Goal: Information Seeking & Learning: Learn about a topic

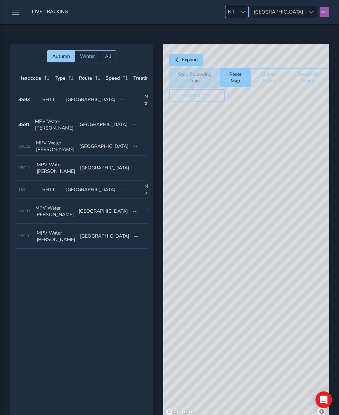
click at [245, 12] on span at bounding box center [243, 12] width 5 height 5
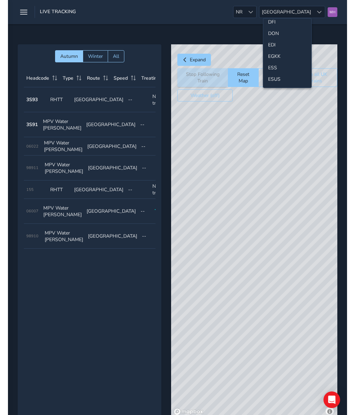
scroll to position [76, 0]
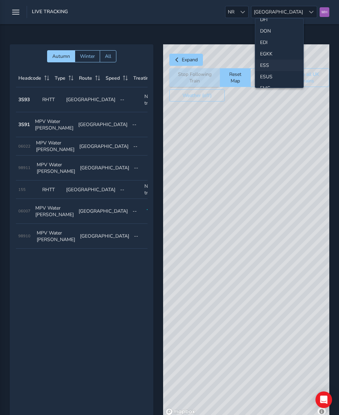
click at [266, 64] on li "ESS" at bounding box center [279, 65] width 48 height 11
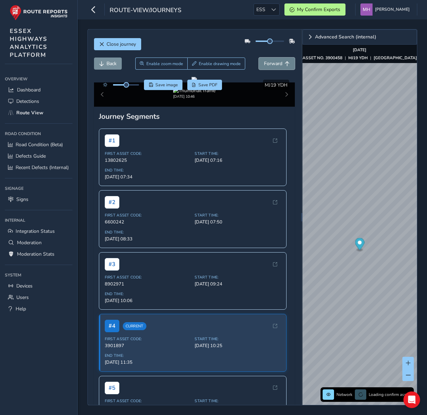
click at [271, 64] on span "Forward" at bounding box center [273, 63] width 18 height 7
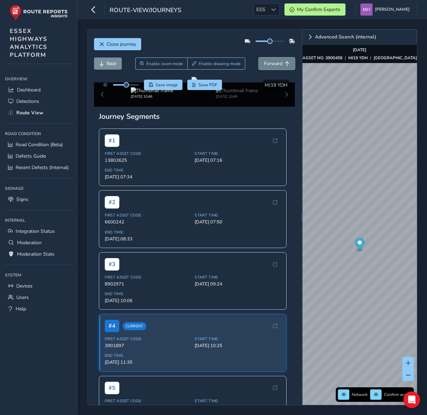
click at [271, 64] on span "Forward" at bounding box center [273, 63] width 18 height 7
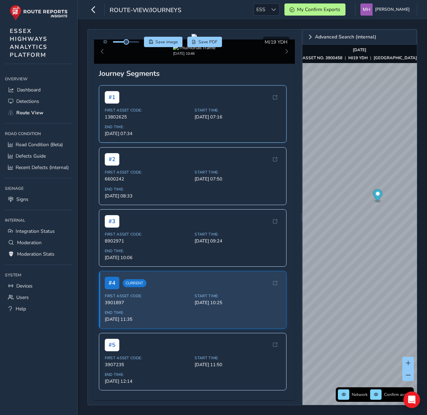
scroll to position [136, 0]
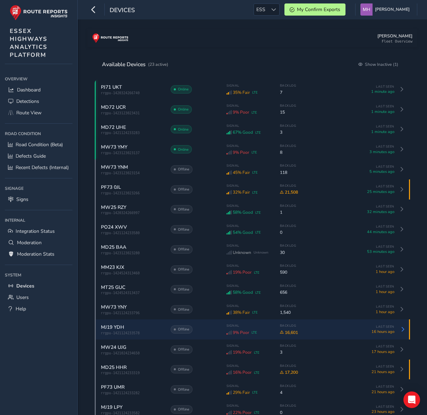
click at [113, 331] on span "MJ19 YDH" at bounding box center [112, 327] width 23 height 7
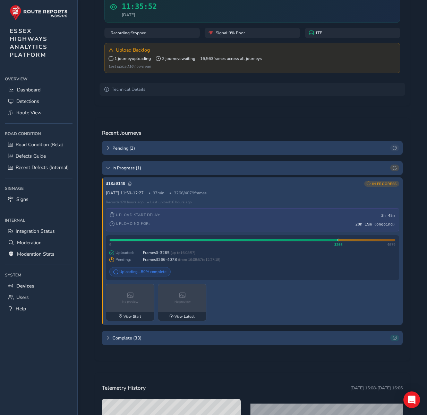
scroll to position [76, 0]
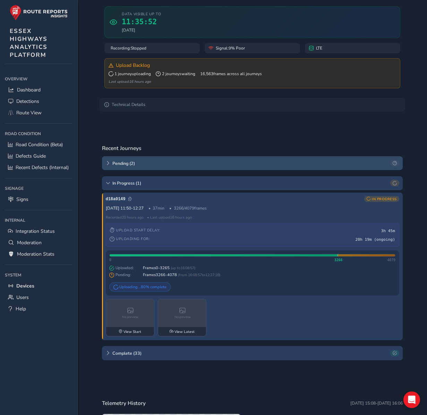
click at [112, 161] on div "Pending ( 2 )" at bounding box center [252, 163] width 300 height 14
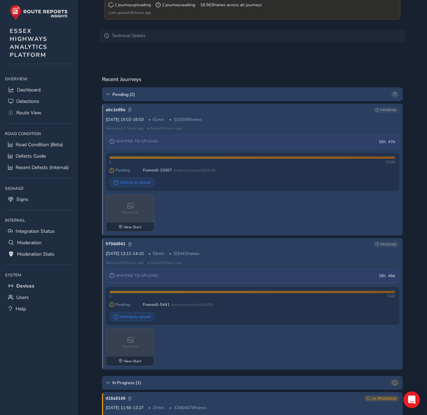
scroll to position [0, 0]
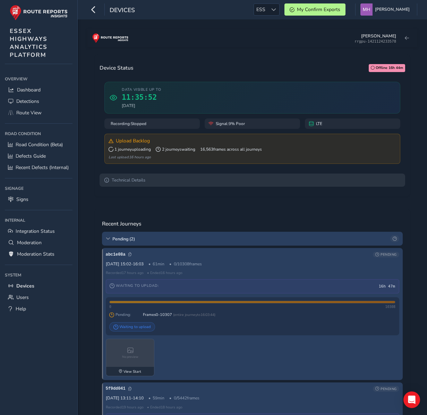
click at [135, 181] on summary "Technical Details" at bounding box center [251, 180] width 305 height 13
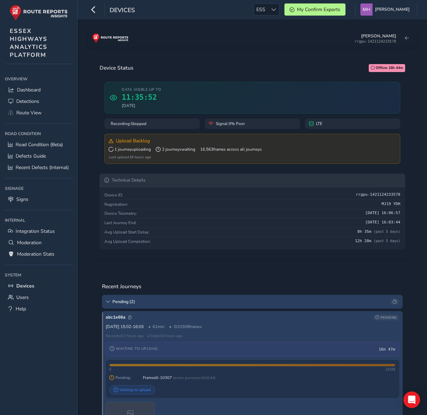
click at [135, 181] on summary "Technical Details" at bounding box center [251, 180] width 305 height 13
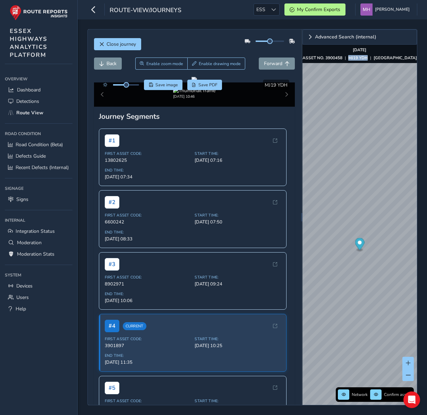
drag, startPoint x: 358, startPoint y: 58, endPoint x: 376, endPoint y: 59, distance: 18.1
click at [367, 59] on strong "MJ19 YDH" at bounding box center [357, 58] width 19 height 6
copy strong "MJ19 YDH"
click at [106, 61] on span "Back" at bounding box center [111, 63] width 10 height 7
click at [272, 66] on span "Forward" at bounding box center [273, 63] width 18 height 7
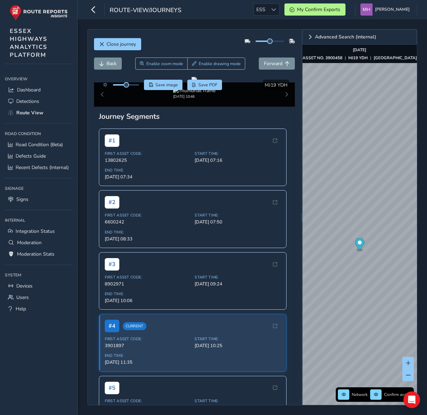
click at [181, 43] on div "Close journey" at bounding box center [194, 47] width 201 height 22
click at [114, 63] on span "Back" at bounding box center [111, 63] width 10 height 7
click at [277, 67] on button "Forward" at bounding box center [277, 64] width 36 height 12
click at [106, 62] on span "Back" at bounding box center [111, 63] width 10 height 7
click at [270, 64] on span "Forward" at bounding box center [273, 63] width 18 height 7
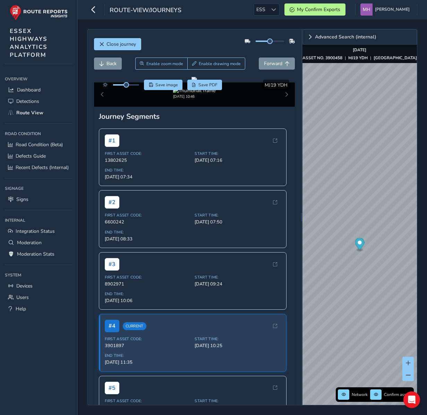
click at [212, 37] on div "Close journey" at bounding box center [194, 47] width 201 height 22
click at [275, 62] on span "Forward" at bounding box center [273, 63] width 18 height 7
click at [114, 62] on span "Back" at bounding box center [111, 63] width 10 height 7
click at [115, 66] on span "Back" at bounding box center [111, 63] width 10 height 7
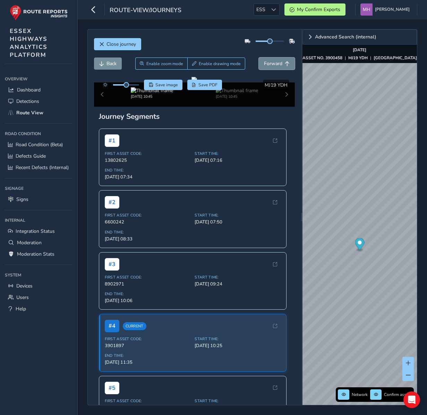
click at [275, 66] on span "Forward" at bounding box center [273, 63] width 18 height 7
click at [114, 60] on span "Back" at bounding box center [111, 63] width 10 height 7
click at [271, 67] on span "Forward" at bounding box center [273, 63] width 18 height 7
click at [111, 64] on span "Back" at bounding box center [111, 63] width 10 height 7
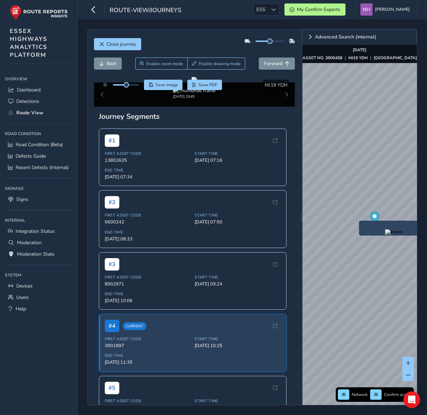
click at [359, 222] on div "x" at bounding box center [393, 228] width 69 height 15
click at [401, 253] on img "Preview frame" at bounding box center [409, 250] width 17 height 6
click at [115, 61] on span "Back" at bounding box center [111, 63] width 10 height 7
click at [264, 61] on span "Forward" at bounding box center [273, 63] width 18 height 7
click at [114, 65] on span "Back" at bounding box center [111, 63] width 10 height 7
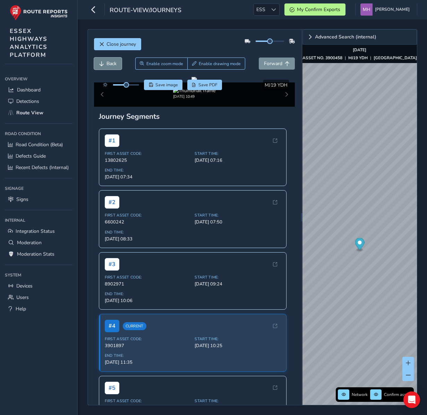
click at [114, 65] on span "Back" at bounding box center [111, 63] width 10 height 7
click at [273, 60] on button "Forward" at bounding box center [277, 64] width 36 height 12
click at [117, 65] on button "Back" at bounding box center [108, 64] width 28 height 12
click at [270, 62] on span "Forward" at bounding box center [273, 63] width 18 height 7
click at [418, 245] on div "Close journey Back Enable zoom mode Enable drawing mode Forward Click and Drag …" at bounding box center [252, 217] width 349 height 396
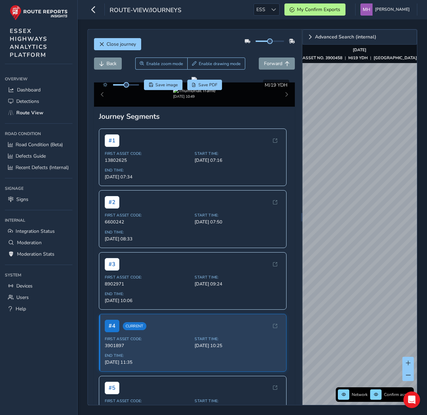
click at [426, 266] on html "route-view/journeys ESS ESS My Confirm Exports Mikko Haavisto Colour Scheme: Da…" at bounding box center [213, 207] width 427 height 415
click at [426, 220] on html "route-view/journeys ESS ESS My Confirm Exports Mikko Haavisto Colour Scheme: Da…" at bounding box center [213, 207] width 427 height 415
click at [426, 236] on html "route-view/journeys ESS ESS My Confirm Exports Mikko Haavisto Colour Scheme: Da…" at bounding box center [213, 207] width 427 height 415
click at [290, 222] on div "Close journey Back Enable zoom mode Enable drawing mode Forward Click and Drag …" at bounding box center [252, 217] width 330 height 376
click at [388, 179] on img "Preview frame" at bounding box center [396, 176] width 17 height 6
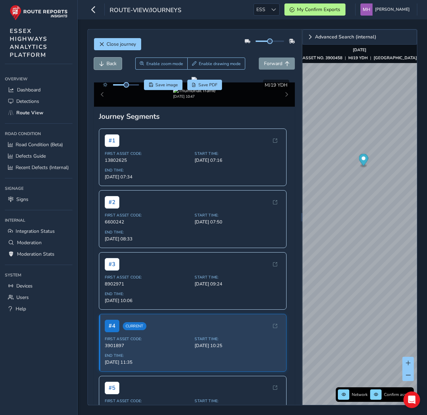
click at [111, 63] on span "Back" at bounding box center [111, 63] width 10 height 7
click at [276, 63] on span "Forward" at bounding box center [273, 63] width 18 height 7
click at [279, 137] on div "Close journey Back Enable zoom mode Enable drawing mode Forward Click and Drag …" at bounding box center [252, 217] width 330 height 376
click at [300, 254] on div "Close journey Back Enable zoom mode Enable drawing mode Forward Click and Drag …" at bounding box center [252, 217] width 330 height 376
click at [299, 254] on div "Close journey Back Enable zoom mode Enable drawing mode Forward Click and Drag …" at bounding box center [194, 217] width 213 height 376
